Goal: Task Accomplishment & Management: Use online tool/utility

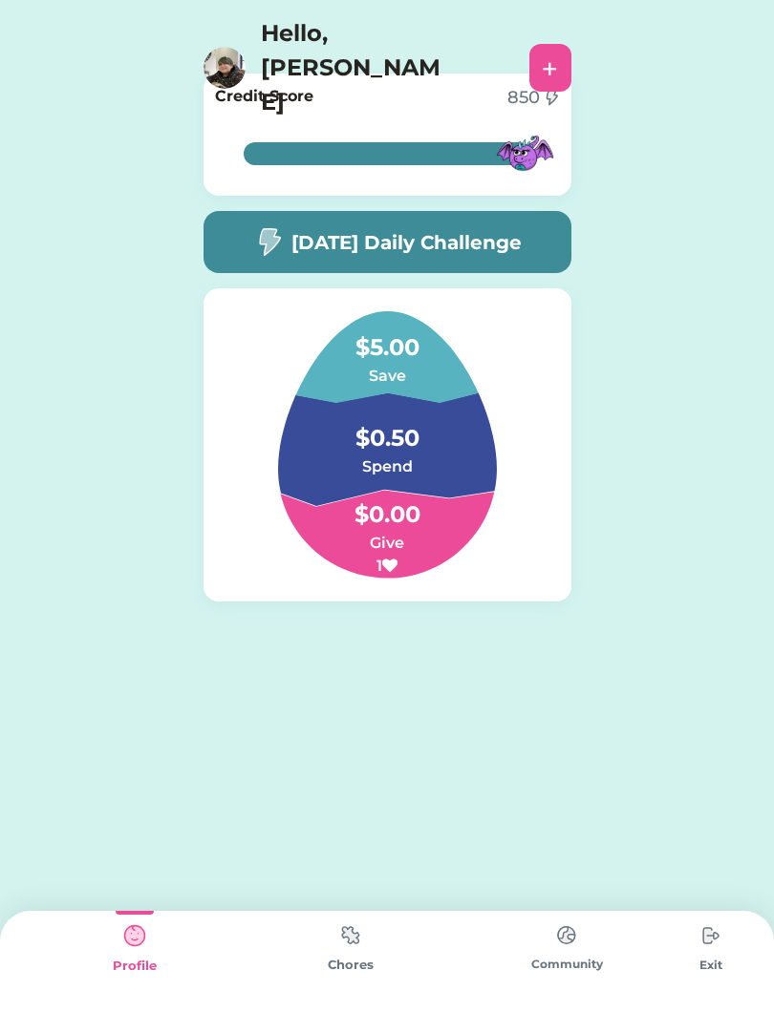
click at [265, 228] on img at bounding box center [268, 242] width 31 height 30
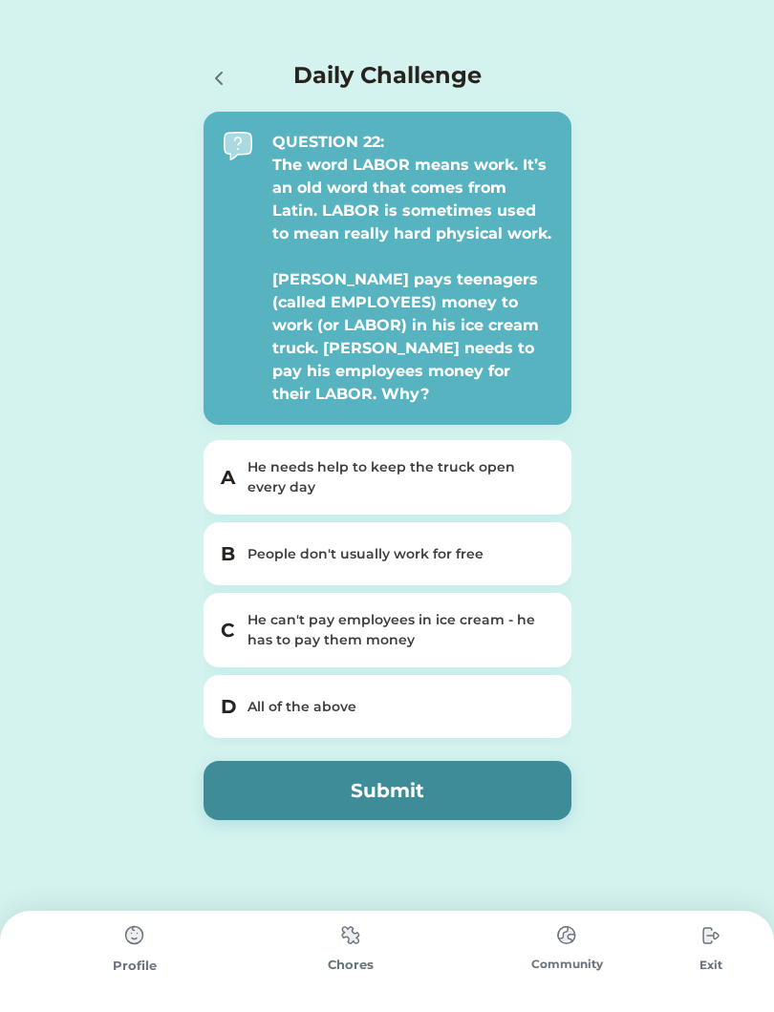
click at [221, 74] on icon at bounding box center [218, 78] width 23 height 23
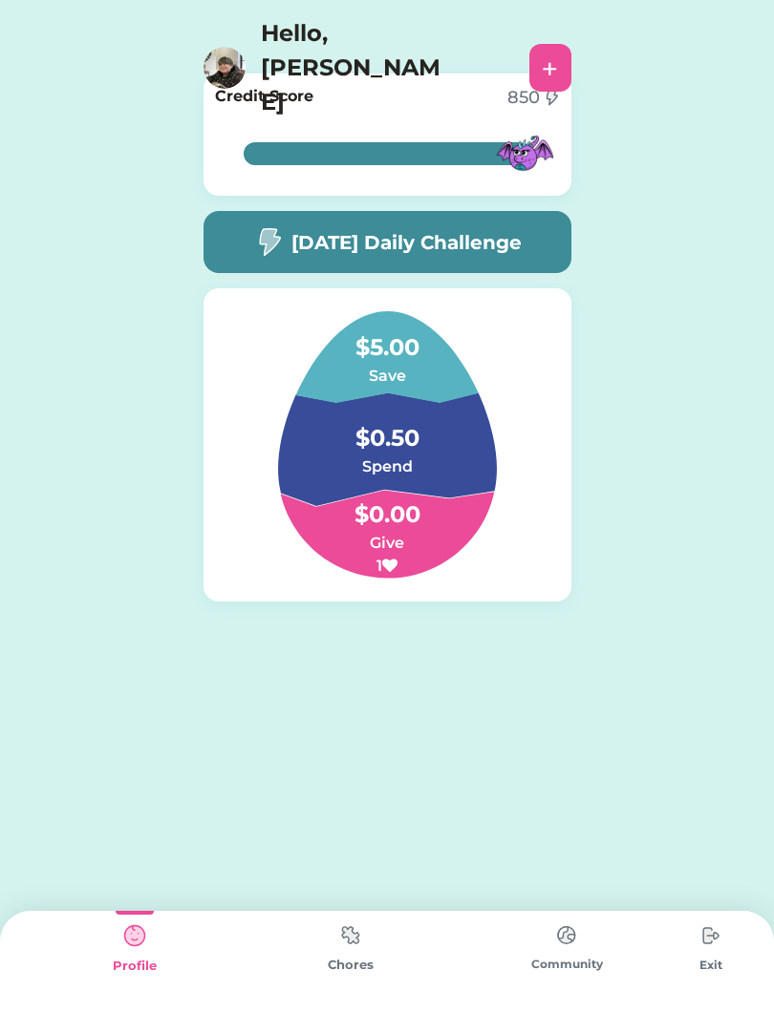
click at [362, 933] on img at bounding box center [350, 935] width 38 height 37
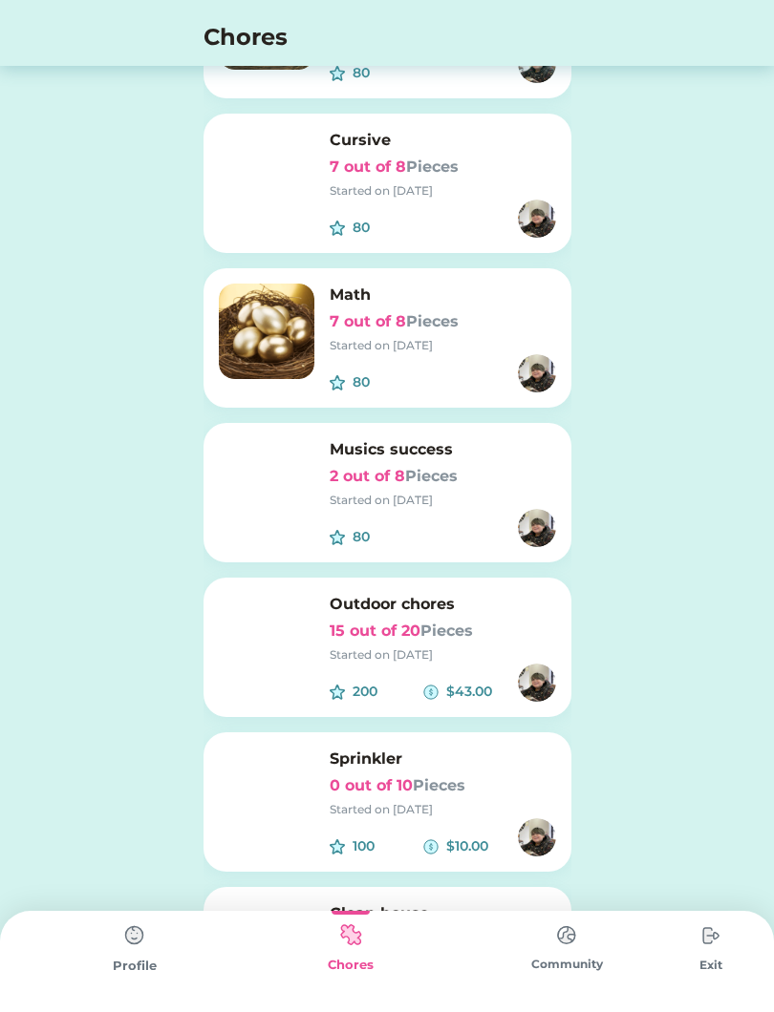
scroll to position [948, 0]
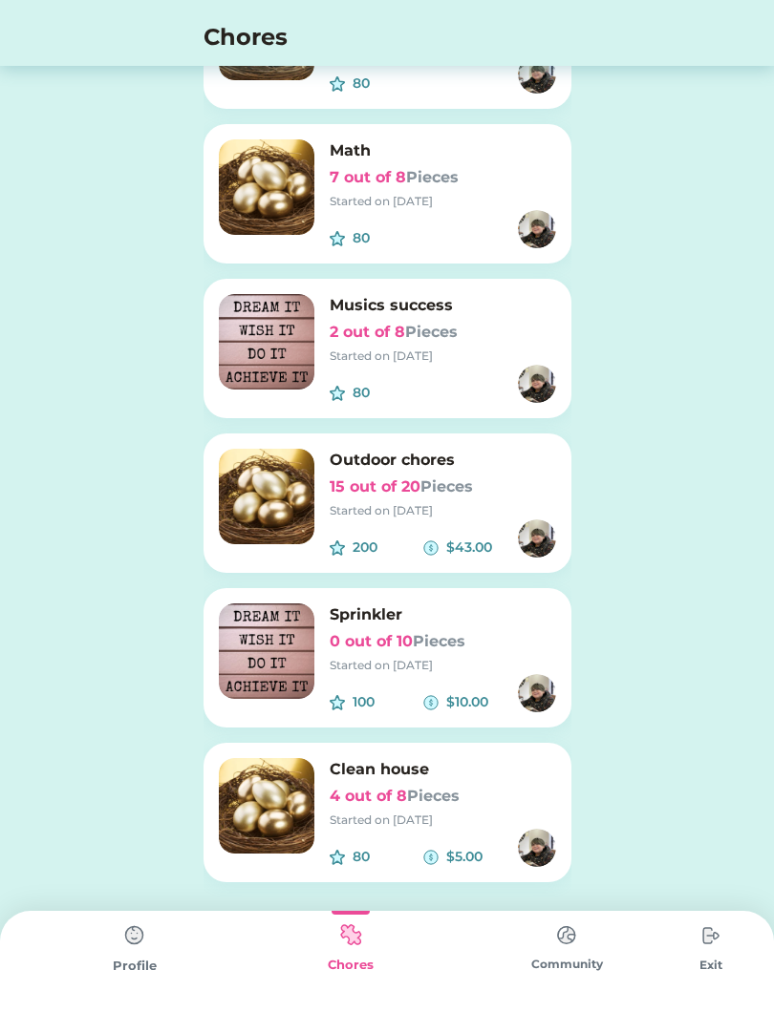
click at [265, 490] on img at bounding box center [266, 496] width 95 height 95
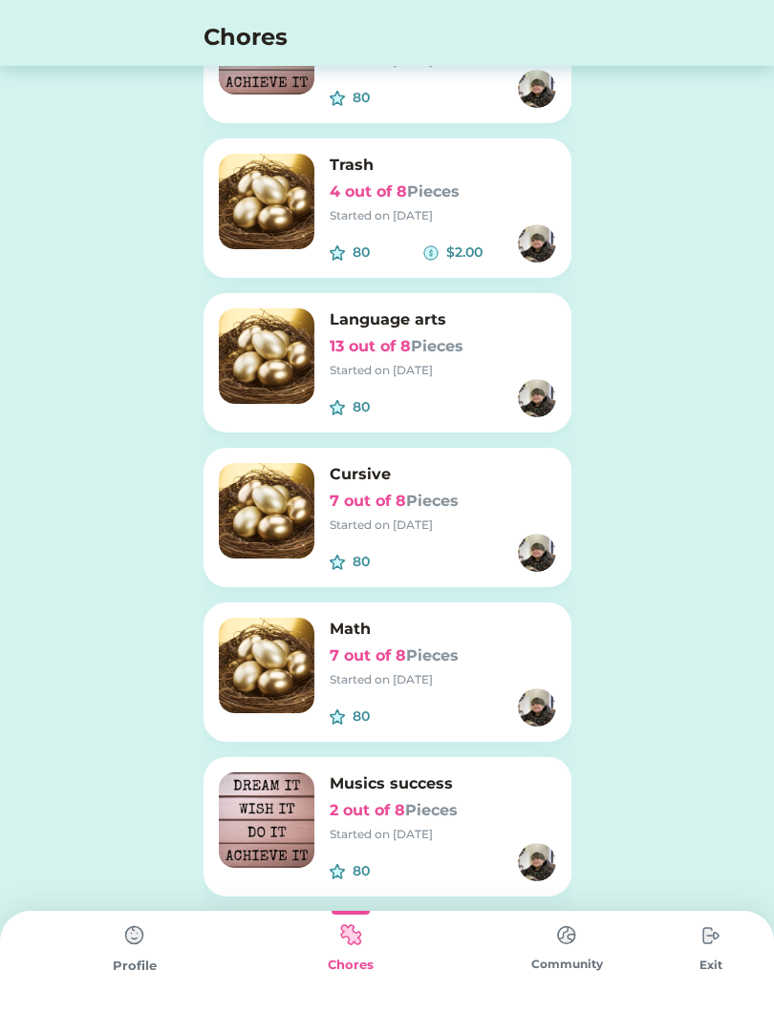
scroll to position [0, 0]
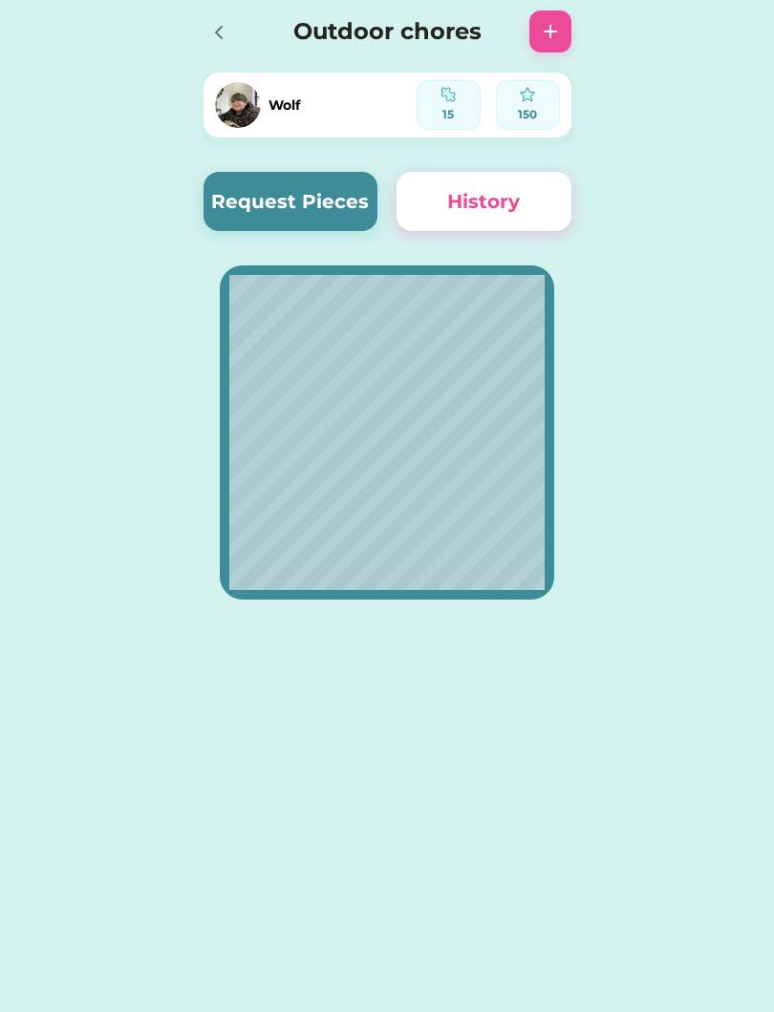
click at [260, 226] on button "Request Pieces" at bounding box center [290, 201] width 175 height 59
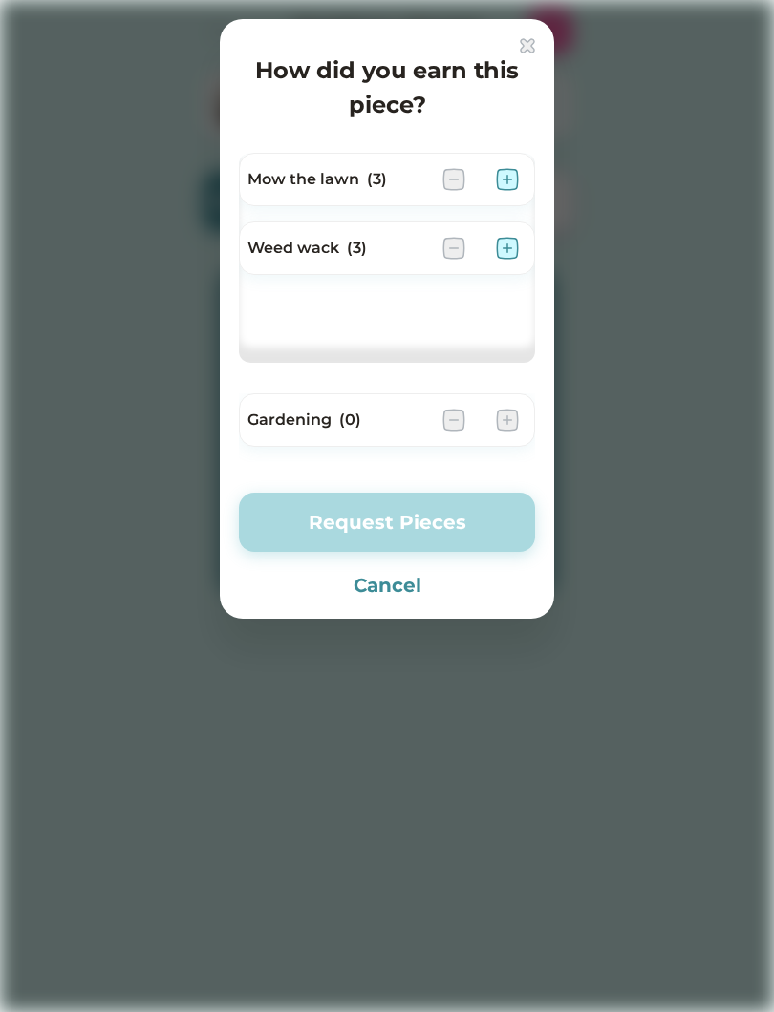
click at [517, 157] on div "Mow the lawn (3)" at bounding box center [387, 179] width 296 height 53
click at [516, 177] on img at bounding box center [507, 179] width 23 height 23
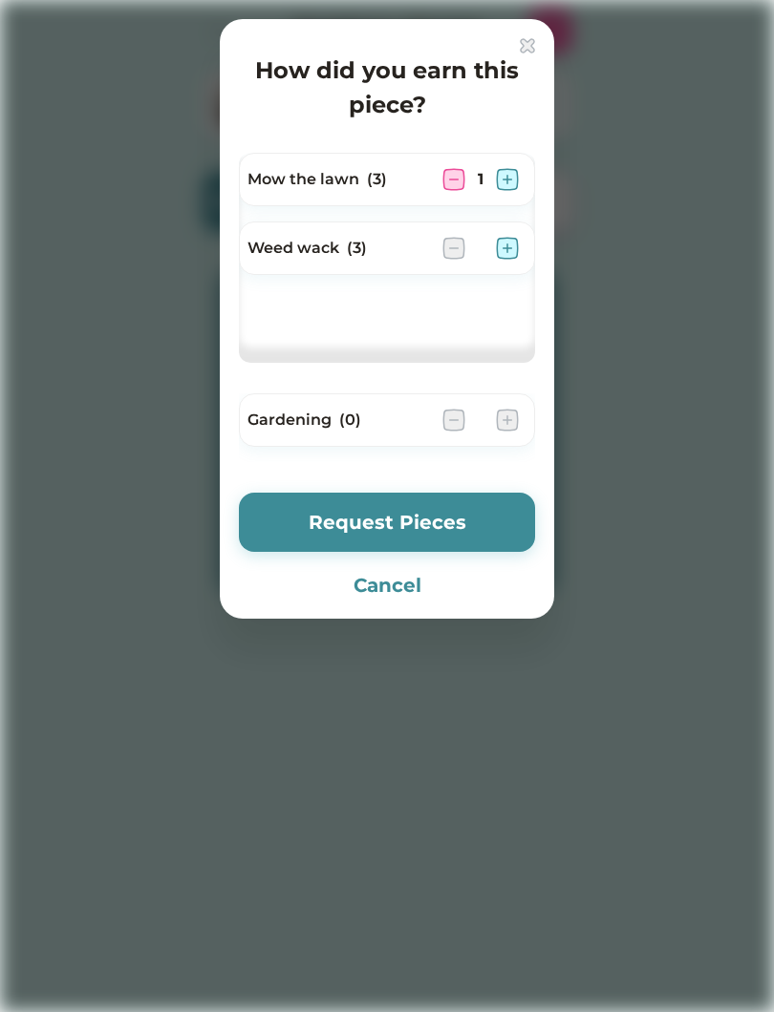
click at [510, 241] on img at bounding box center [507, 248] width 23 height 23
click at [459, 522] on button "Request Pieces" at bounding box center [387, 522] width 296 height 59
